Goal: Register for event/course

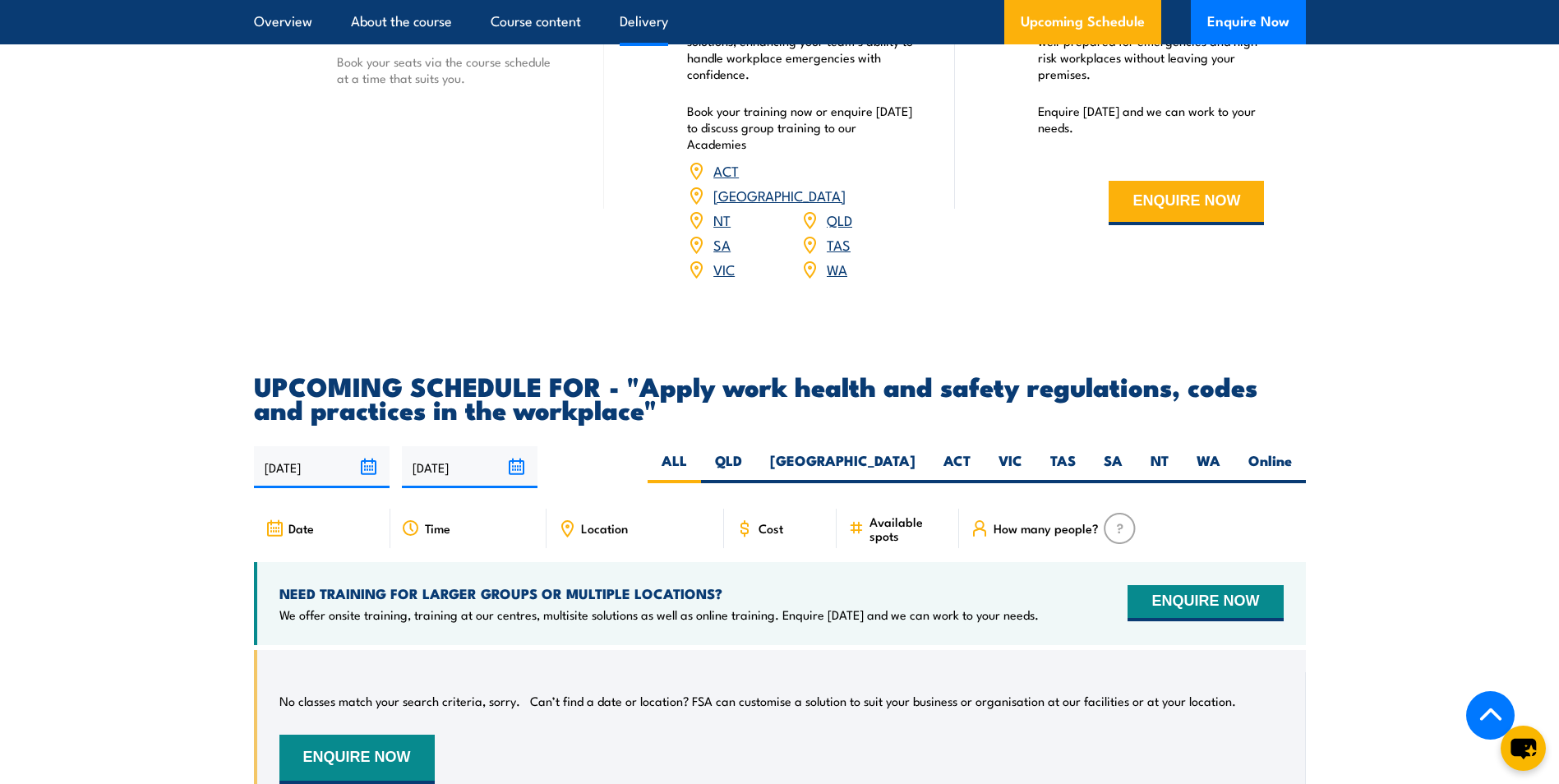
scroll to position [2383, 0]
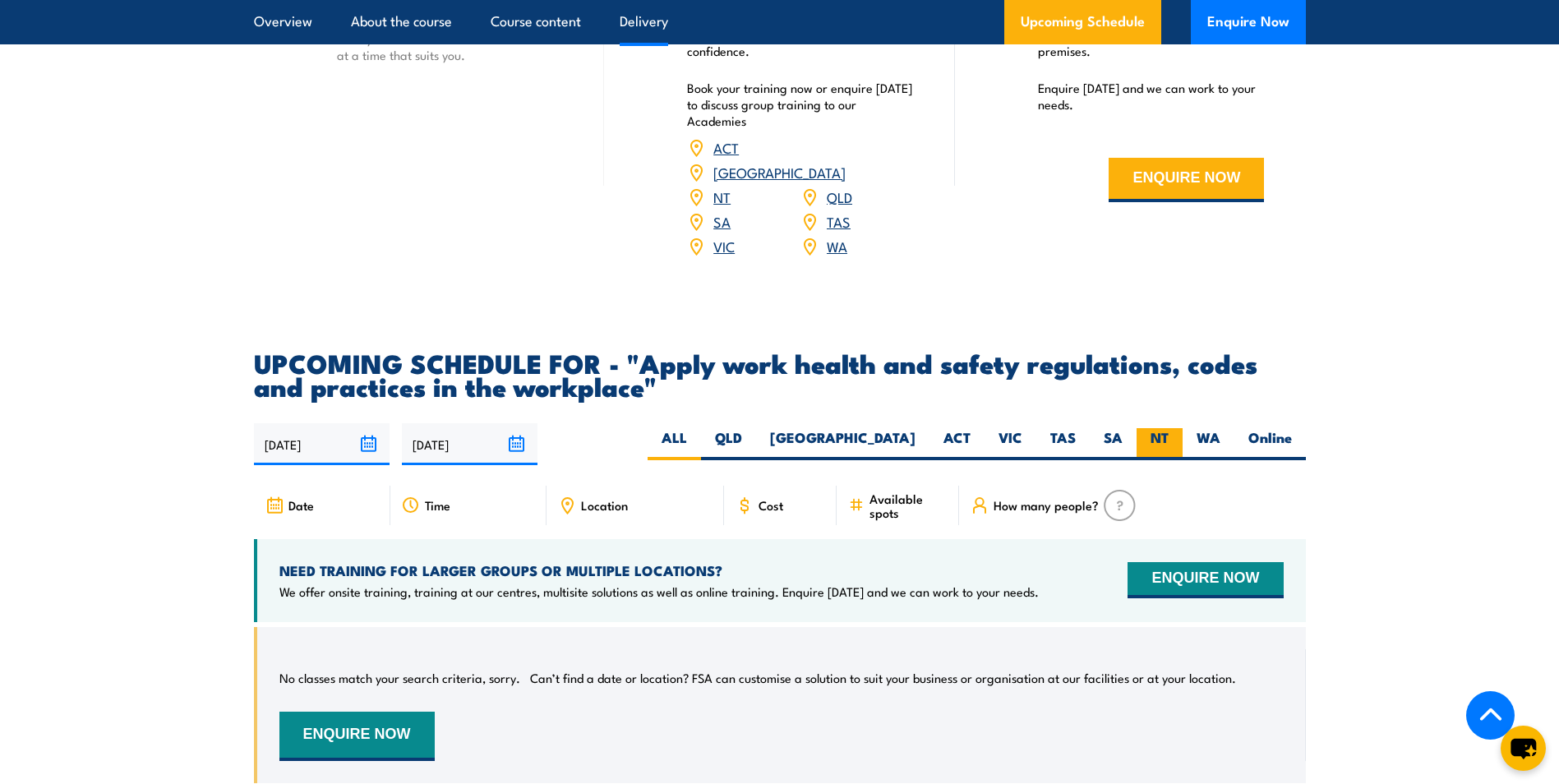
click at [1164, 451] on label "NT" at bounding box center [1160, 444] width 46 height 32
click at [1169, 439] on input "NT" at bounding box center [1174, 433] width 11 height 11
radio input "true"
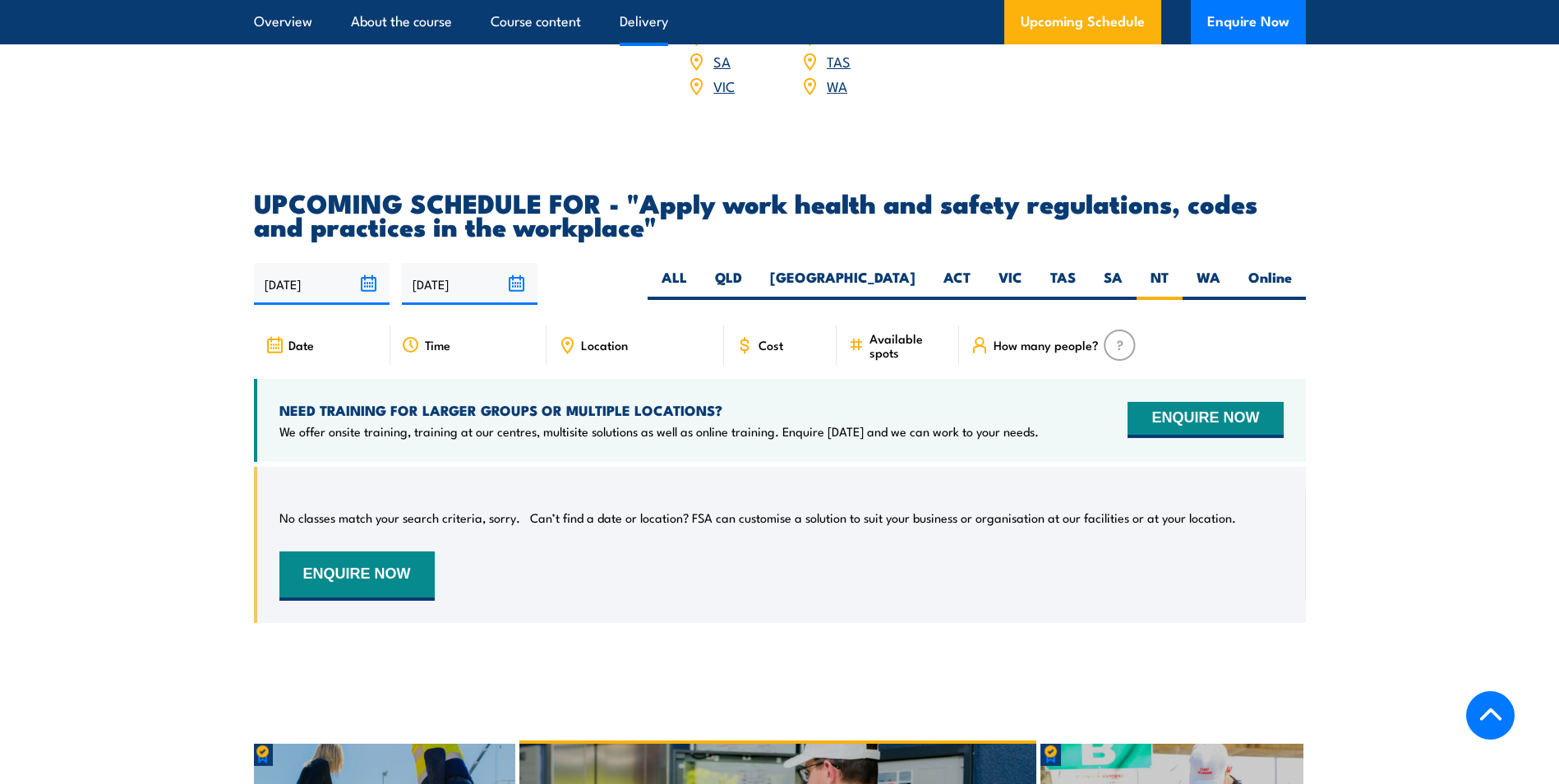
scroll to position [2746, 0]
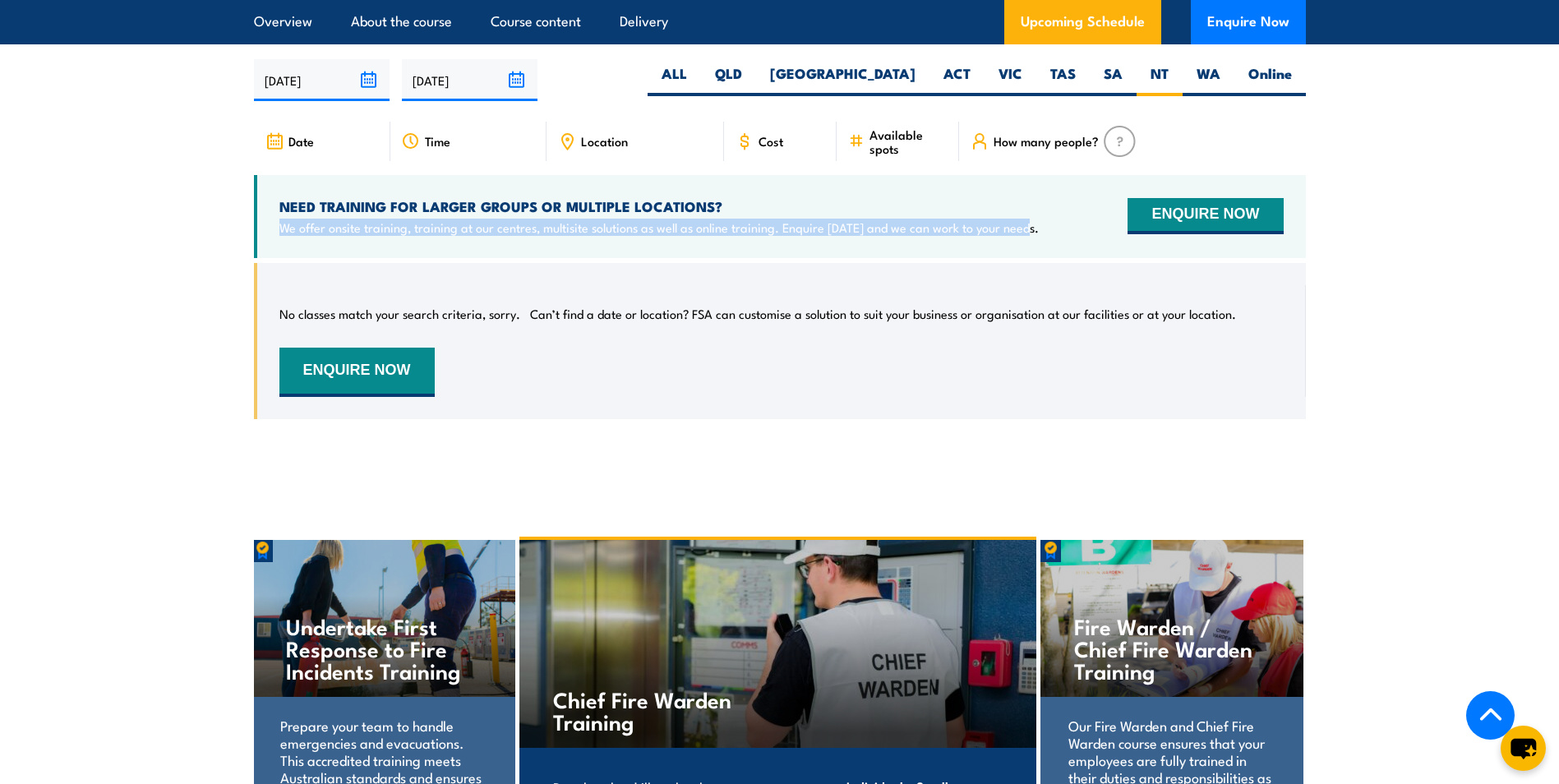
drag, startPoint x: 1024, startPoint y: 243, endPoint x: 275, endPoint y: 272, distance: 749.6
click at [275, 258] on div "NEED TRAINING FOR LARGER GROUPS OR MULTIPLE LOCATIONS? We offer onsite training…" at bounding box center [780, 217] width 1053 height 83
copy p "We offer onsite training, training at our centres, multisite solutions as well …"
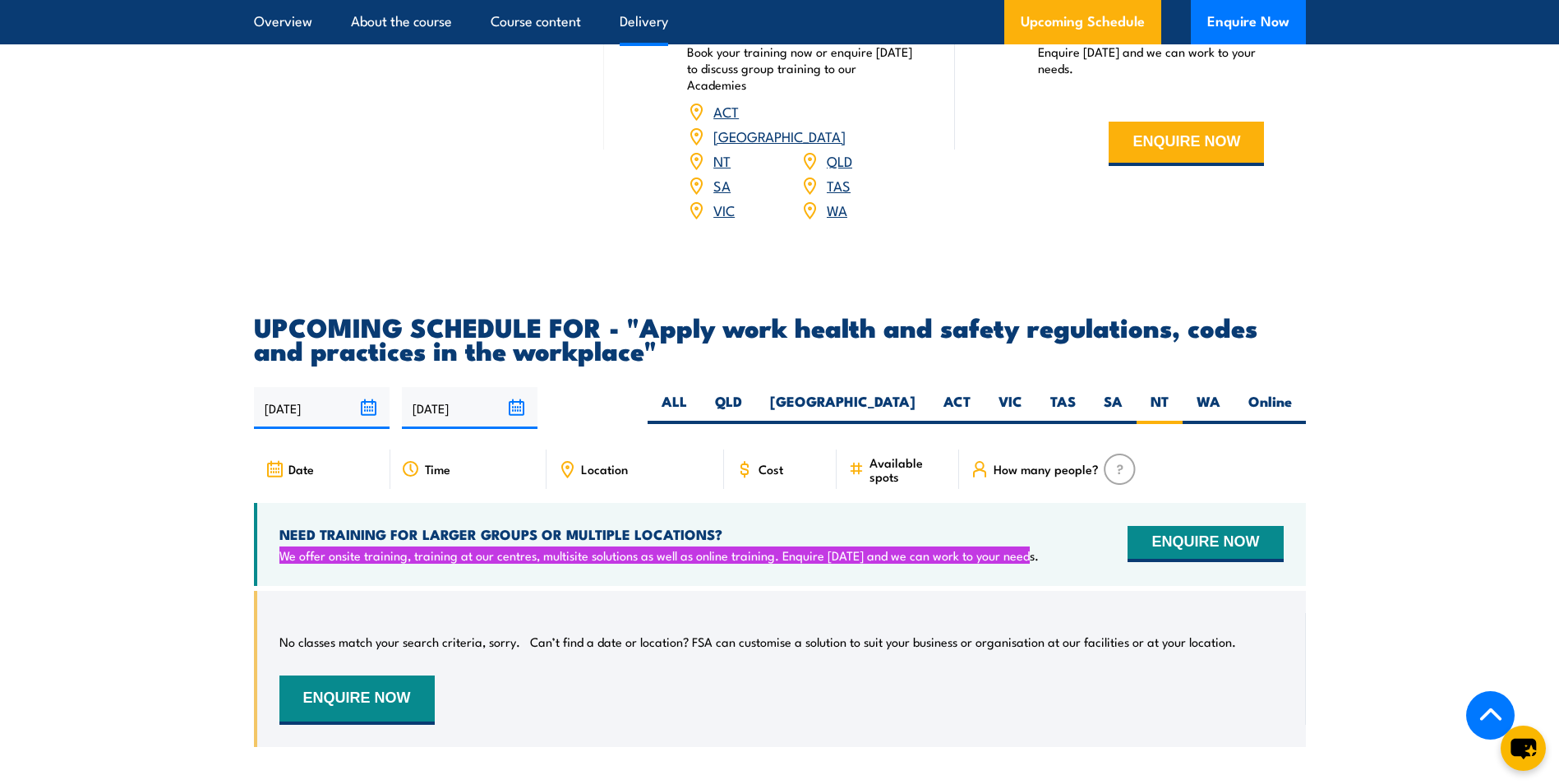
scroll to position [2418, 0]
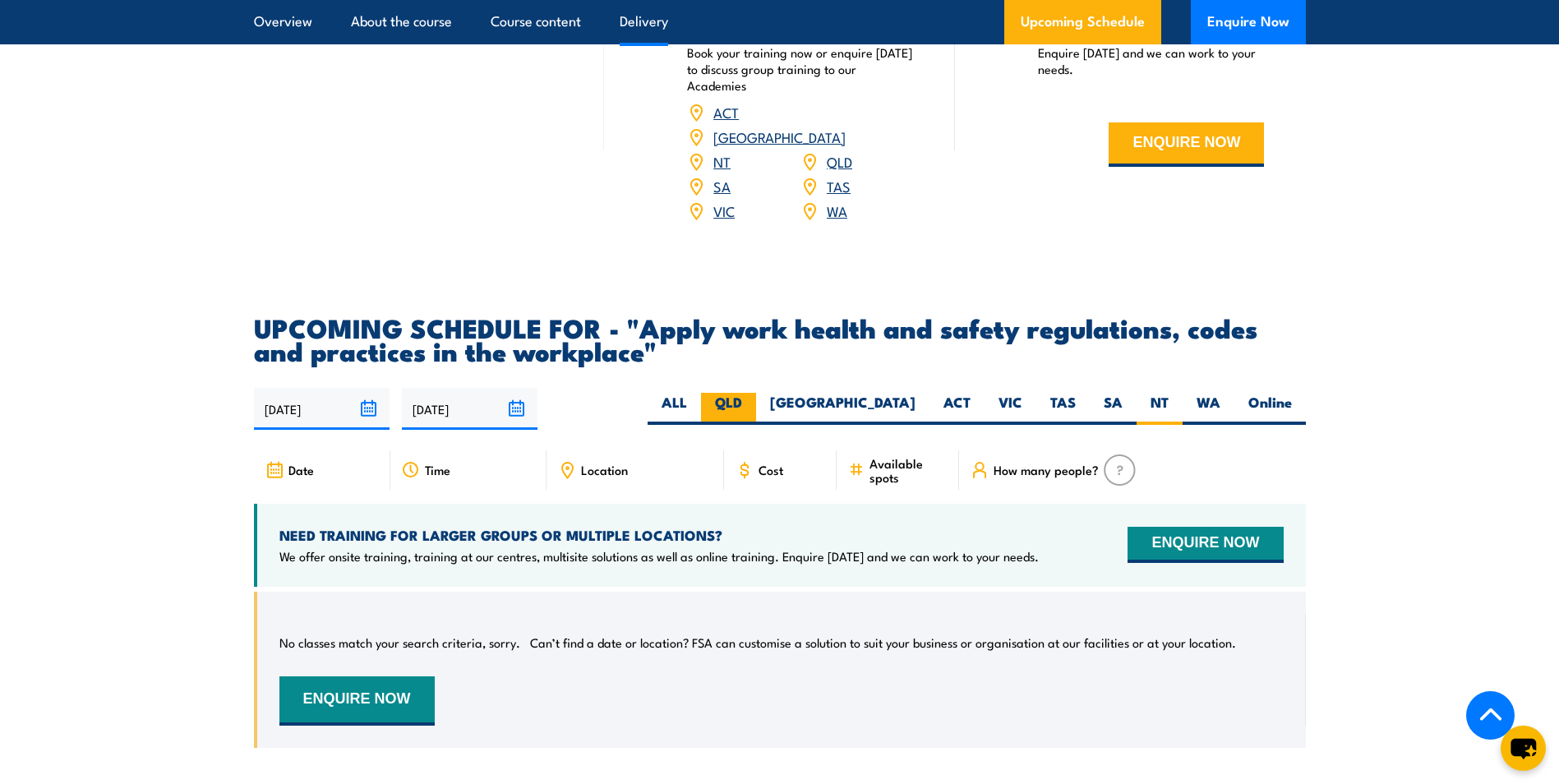
click at [757, 415] on label "QLD" at bounding box center [728, 409] width 55 height 32
click at [753, 404] on input "QLD" at bounding box center [748, 398] width 11 height 11
radio input "true"
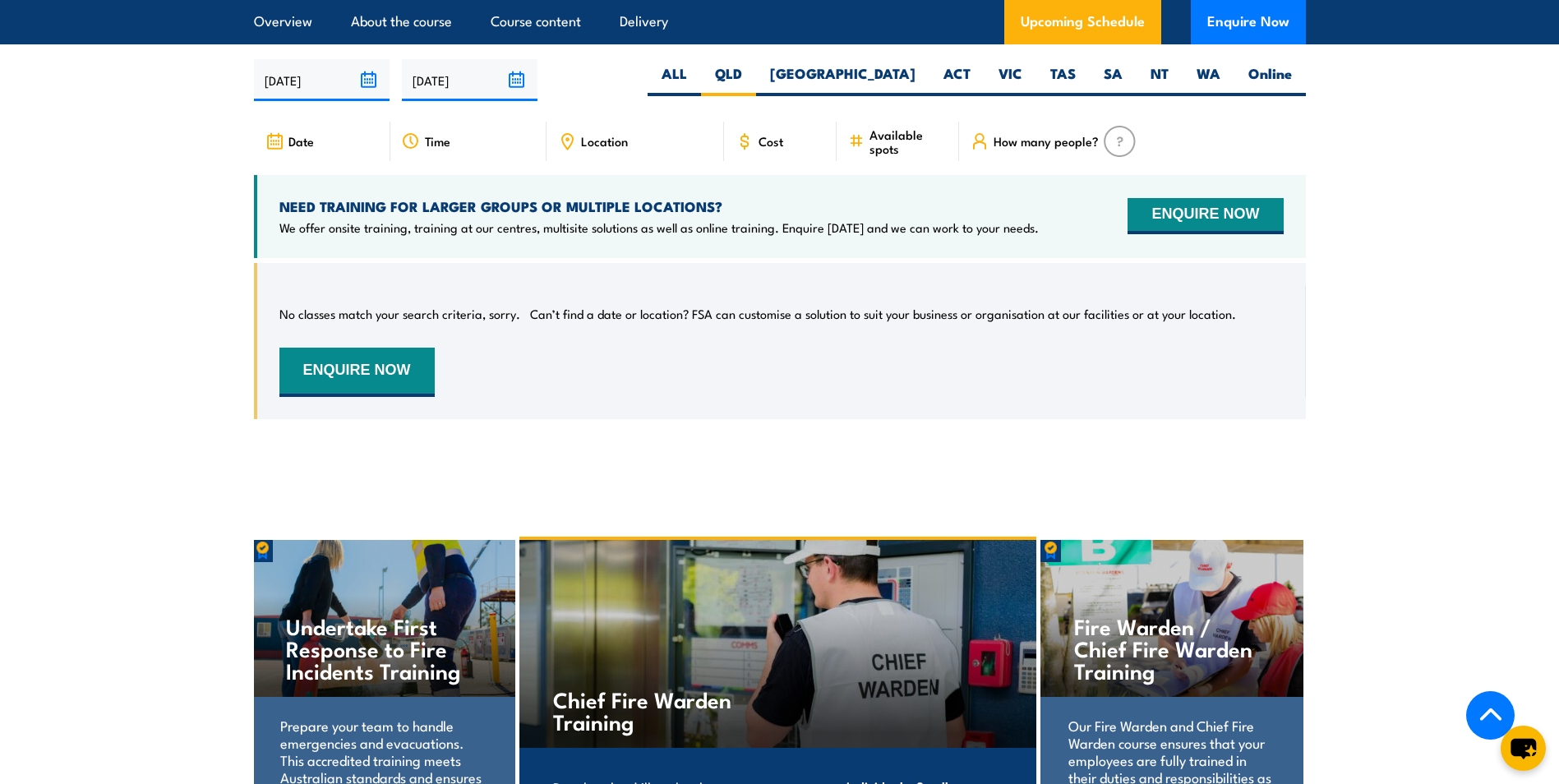
click at [368, 94] on input "[DATE]" at bounding box center [321, 80] width 136 height 42
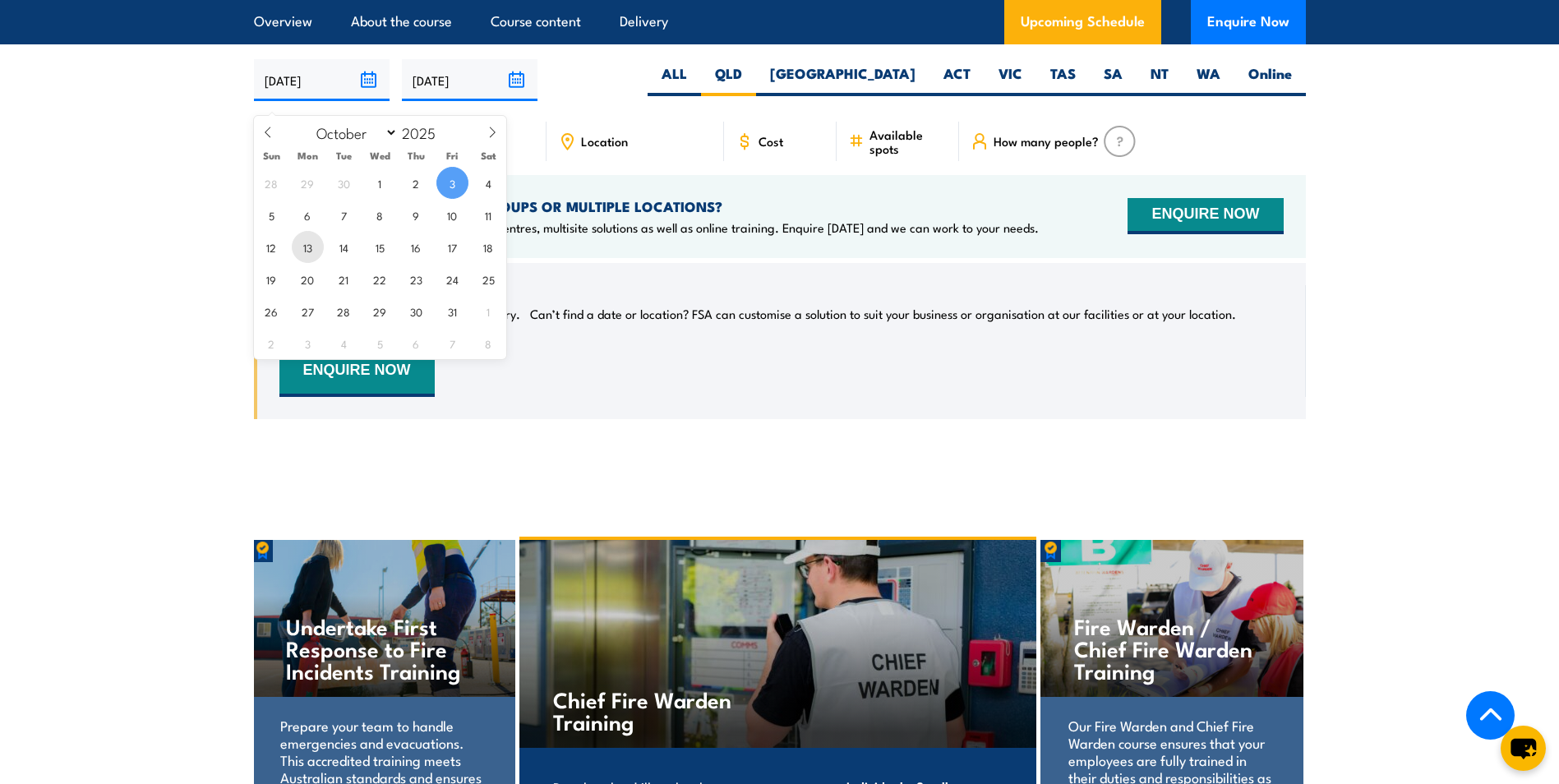
click at [309, 248] on span "13" at bounding box center [308, 247] width 32 height 32
type input "13/10/2025"
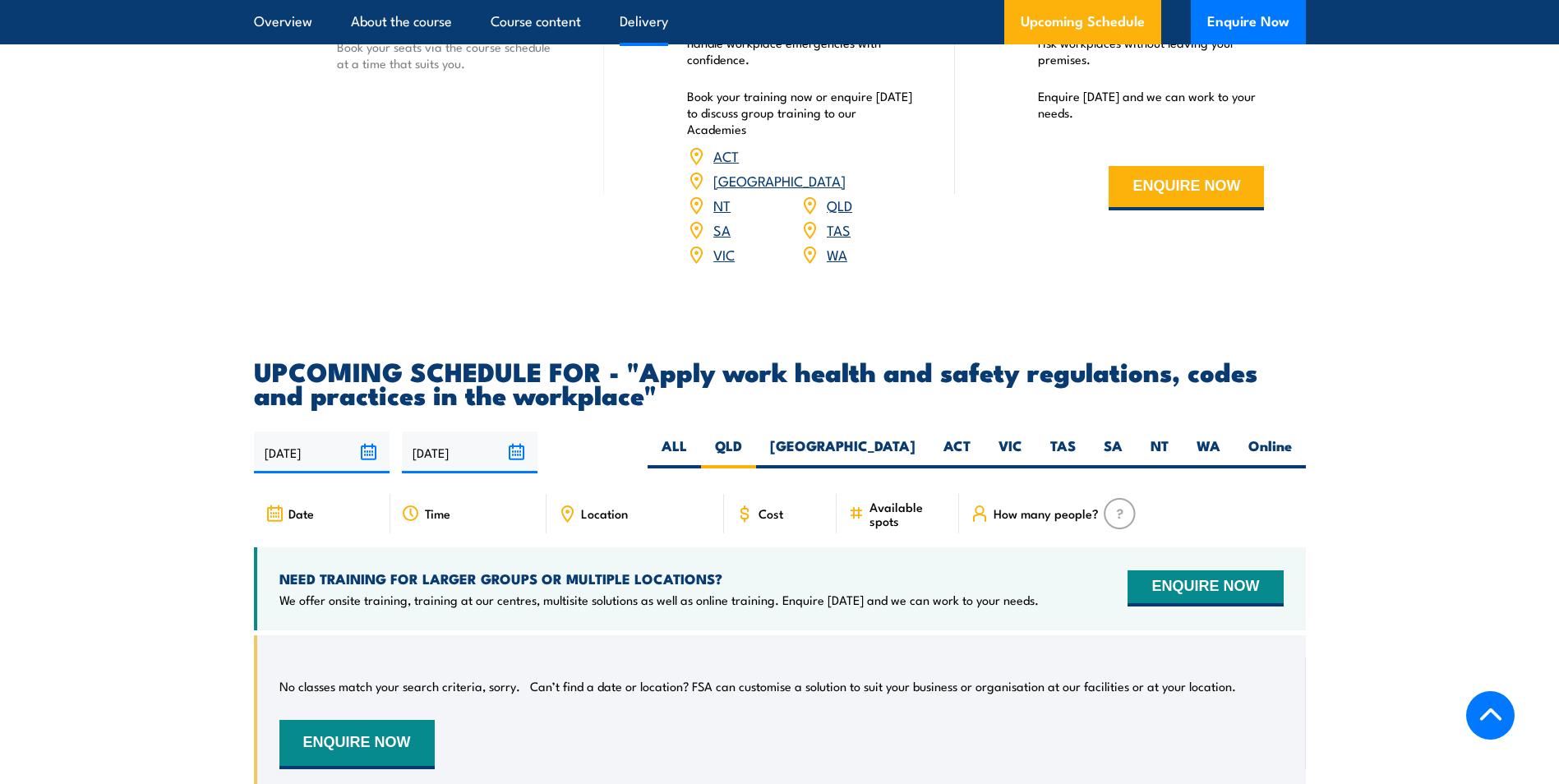
scroll to position [2418, 0]
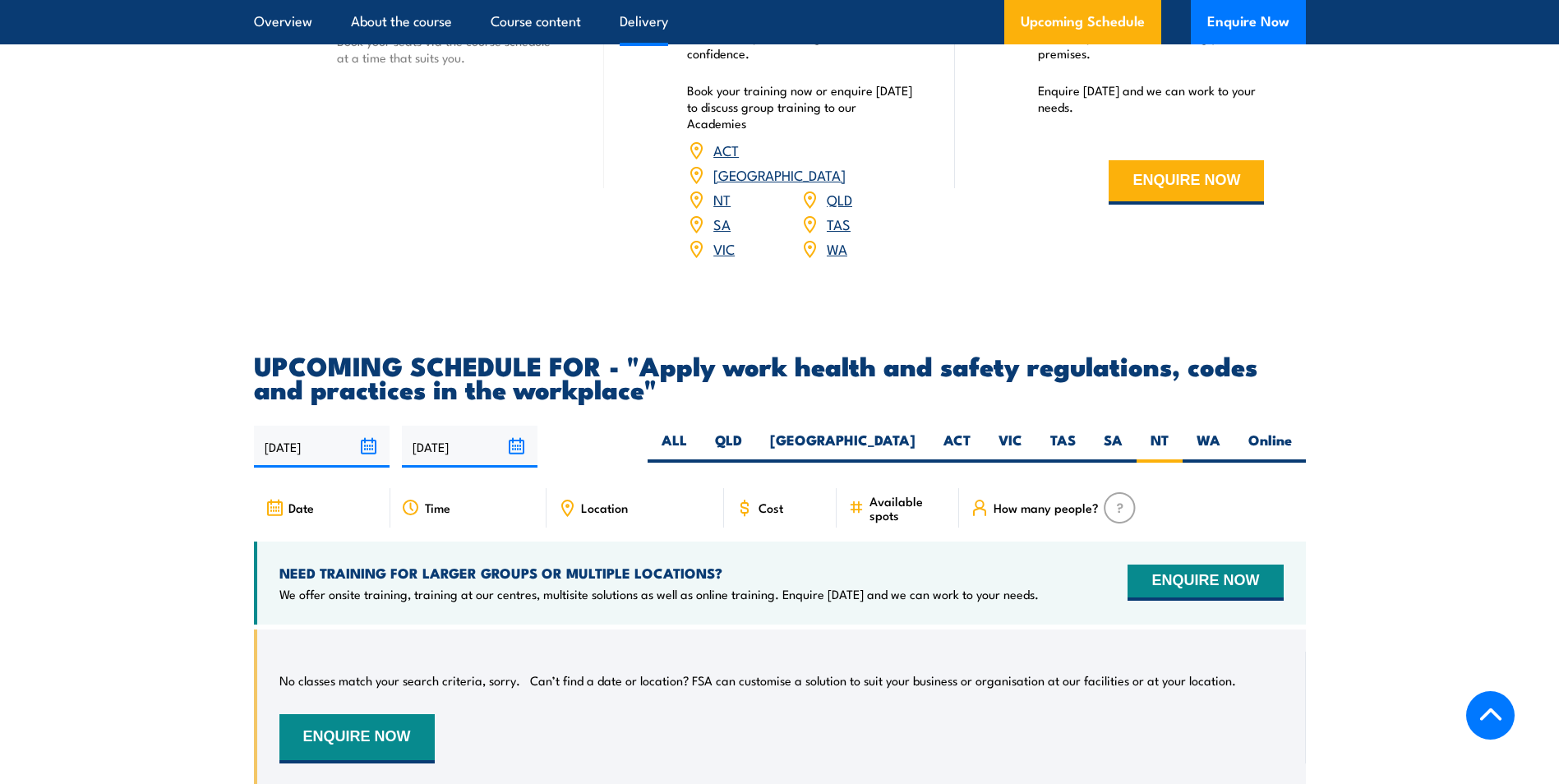
scroll to position [2383, 0]
